Goal: Task Accomplishment & Management: Manage account settings

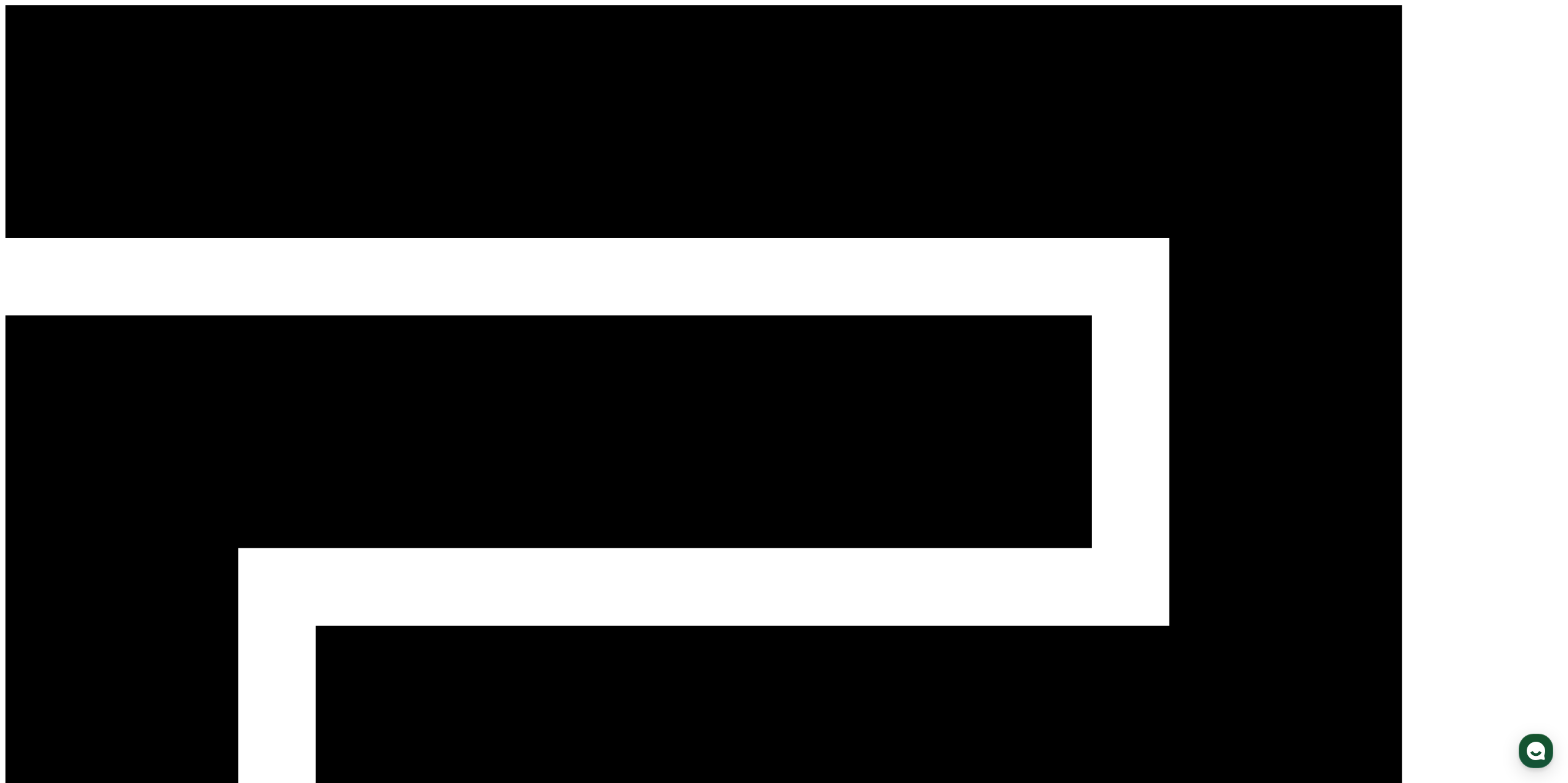
select select "**********"
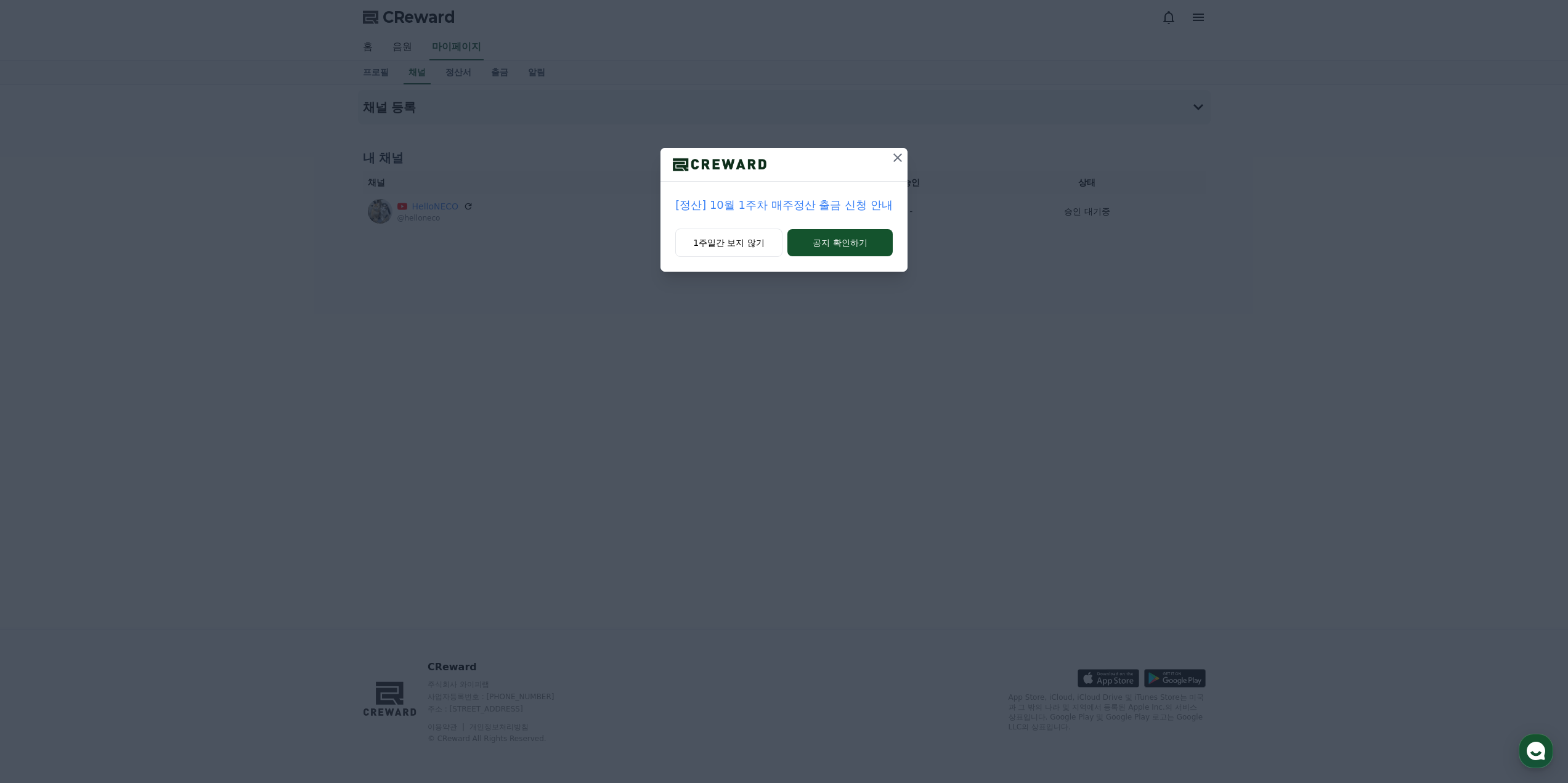
click at [899, 158] on icon at bounding box center [898, 158] width 15 height 15
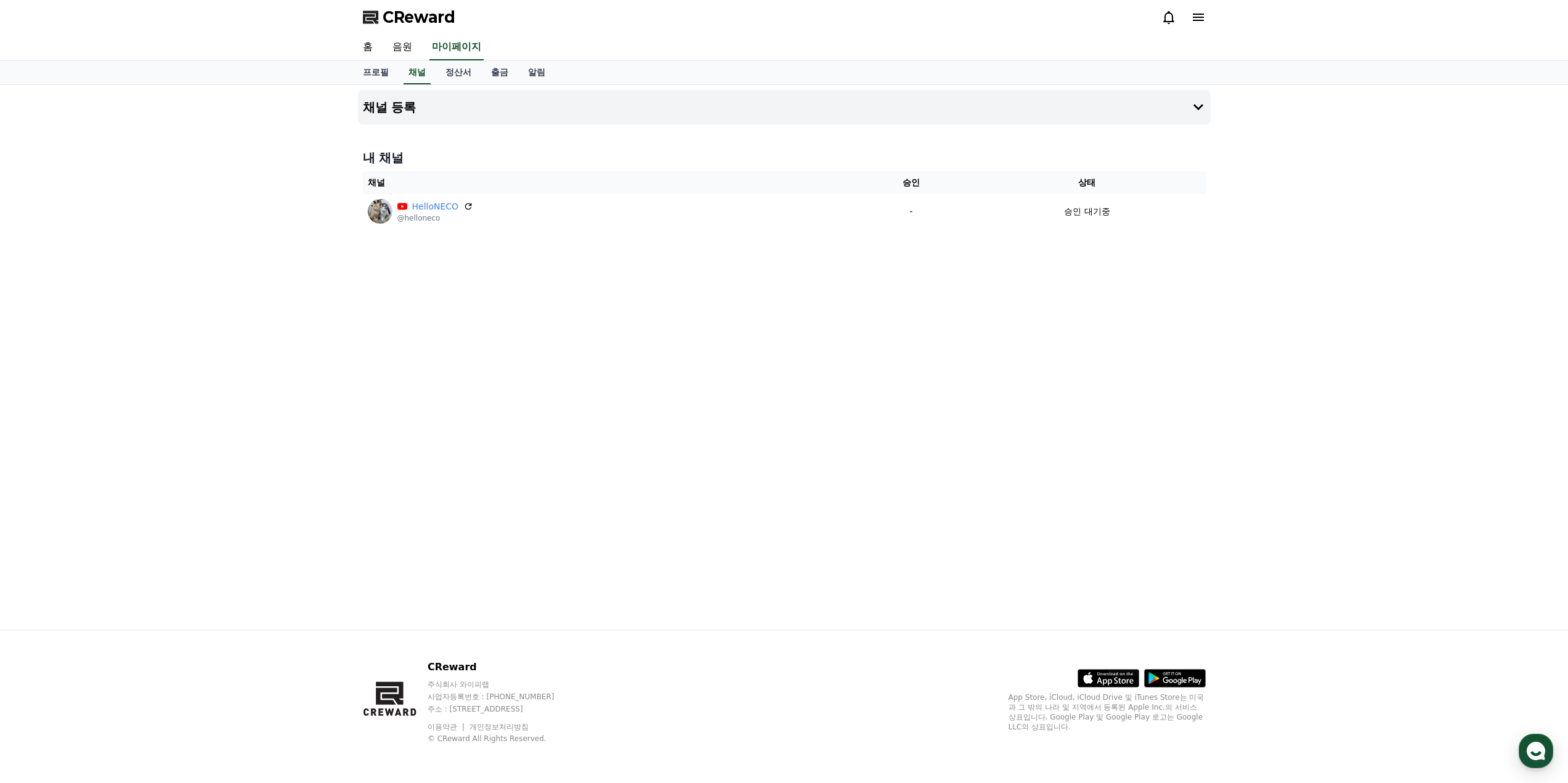
click at [1323, 199] on div "채널 등록 내 채널 채널 승인 상태 HelloNECO @helloneco - 승인 대기중" at bounding box center [784, 357] width 1568 height 545
